Goal: Task Accomplishment & Management: Manage account settings

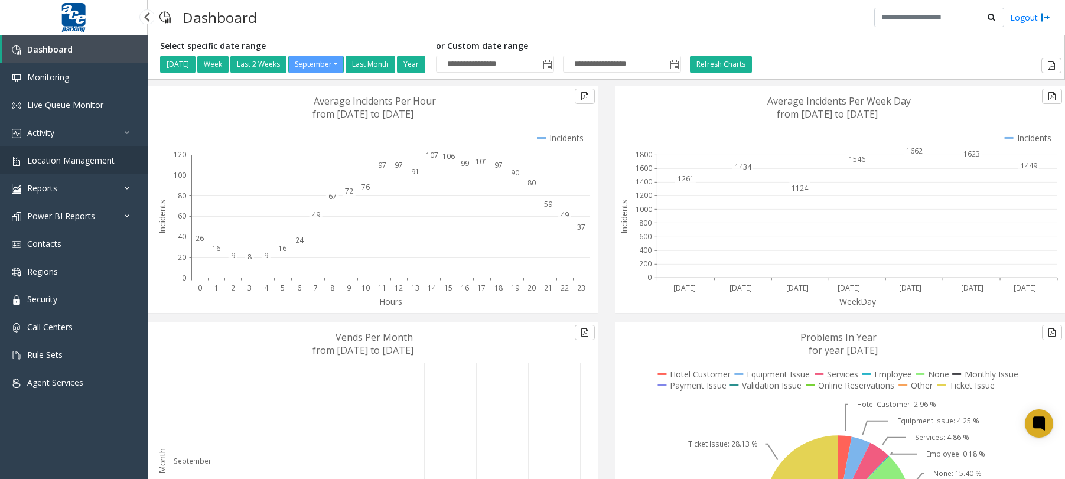
click at [51, 154] on link "Location Management" at bounding box center [74, 161] width 148 height 28
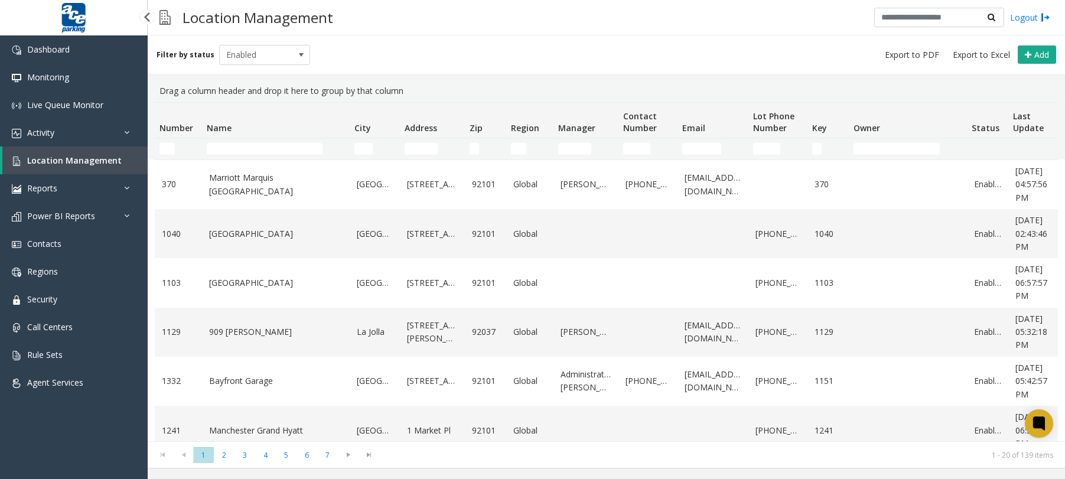
click at [94, 154] on link "Location Management" at bounding box center [74, 161] width 145 height 28
click at [268, 142] on td "Name Filter" at bounding box center [276, 148] width 148 height 21
click at [269, 144] on input "Name Filter" at bounding box center [265, 149] width 116 height 12
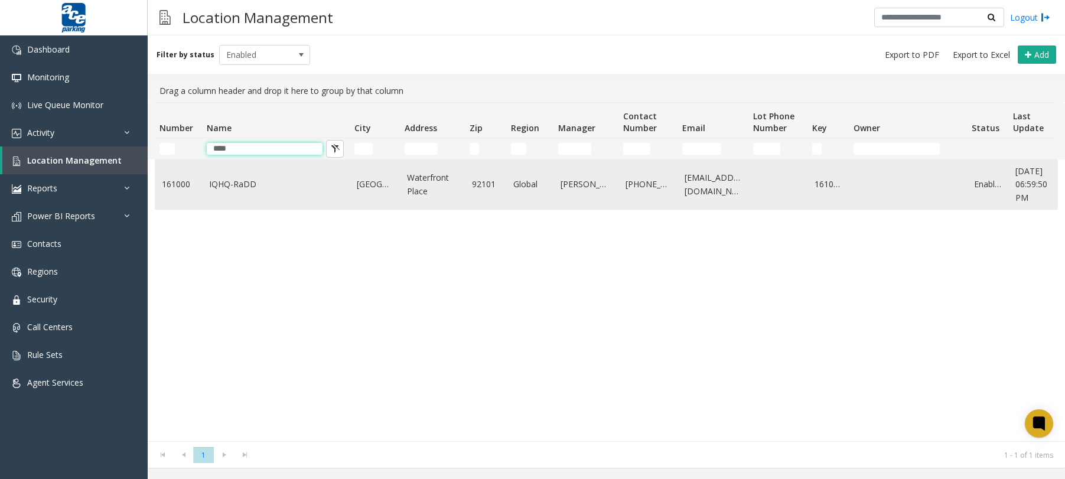
type input "****"
click at [271, 183] on link "IQHQ-RaDD" at bounding box center [276, 184] width 134 height 13
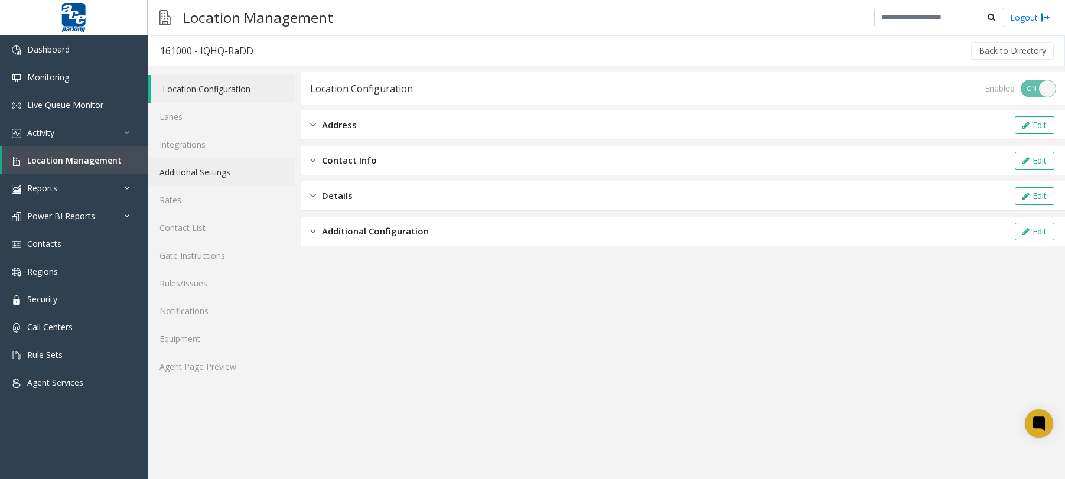
click at [196, 172] on link "Additional Settings" at bounding box center [221, 172] width 147 height 28
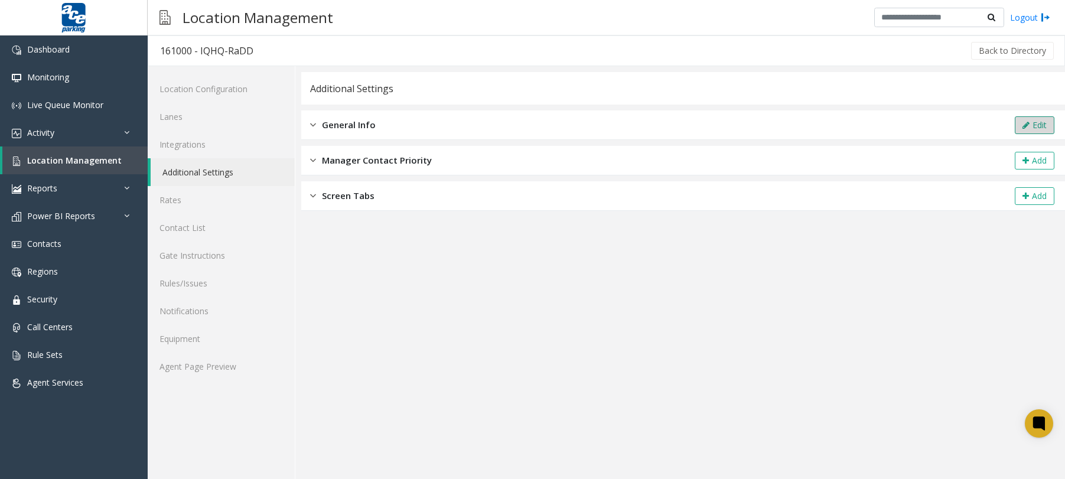
click at [1016, 126] on button "Edit" at bounding box center [1035, 125] width 40 height 18
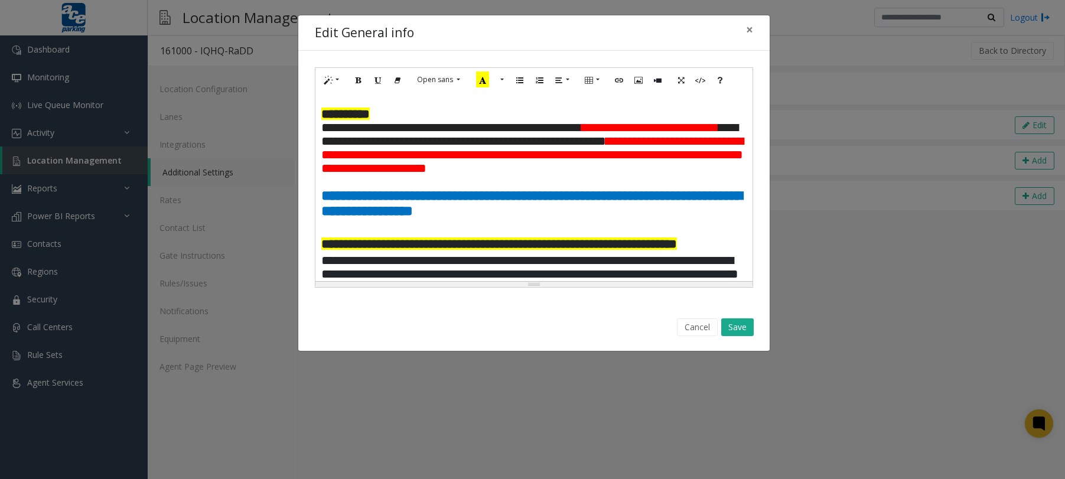
click at [338, 233] on p at bounding box center [533, 226] width 425 height 15
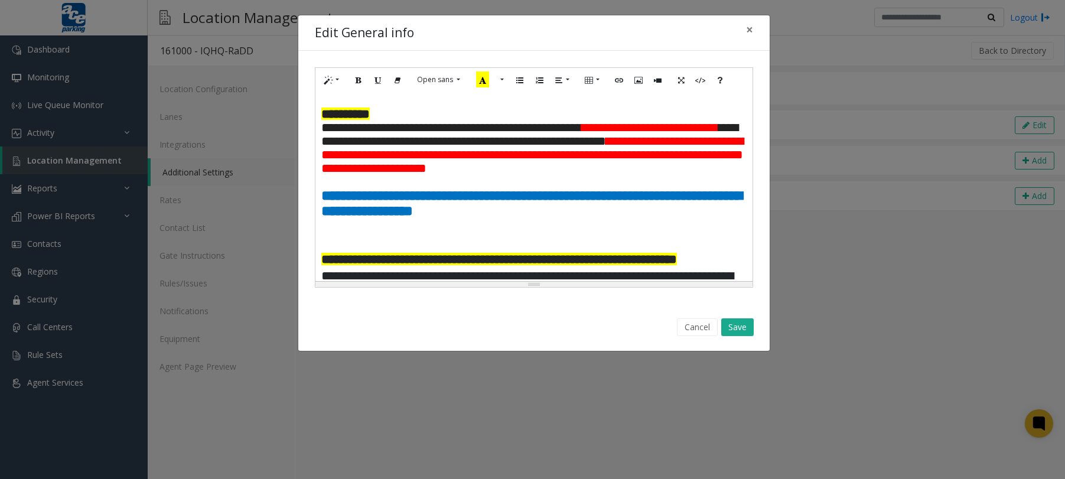
paste div
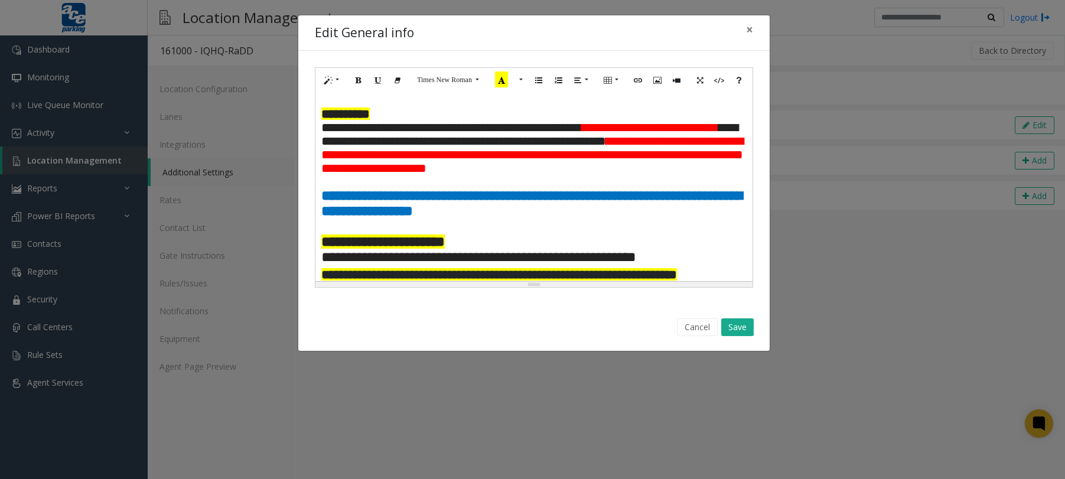
scroll to position [6, 0]
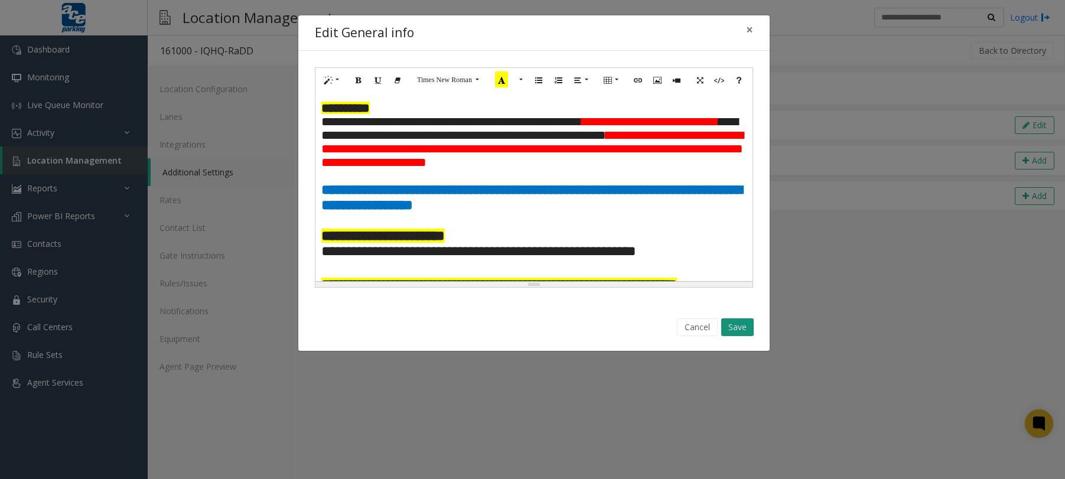
click at [736, 323] on button "Save" at bounding box center [737, 327] width 32 height 18
